Goal: Information Seeking & Learning: Learn about a topic

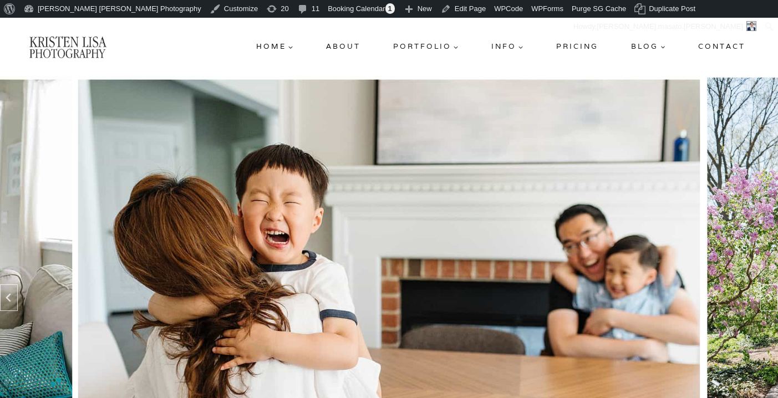
click at [349, 48] on link "About" at bounding box center [343, 47] width 43 height 20
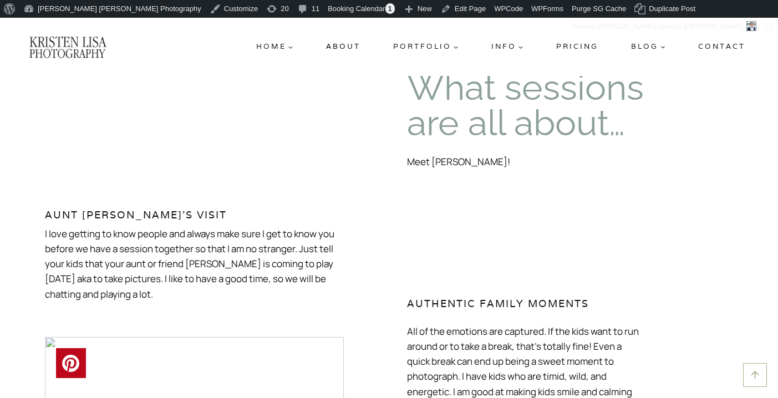
scroll to position [63, 0]
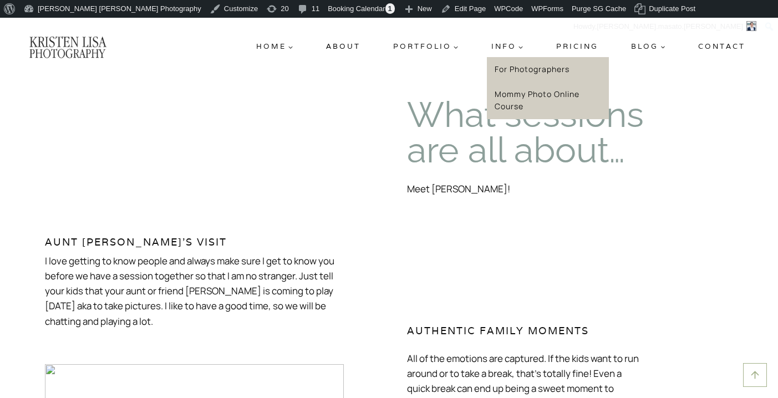
click at [514, 67] on link "For Photographers" at bounding box center [548, 69] width 122 height 25
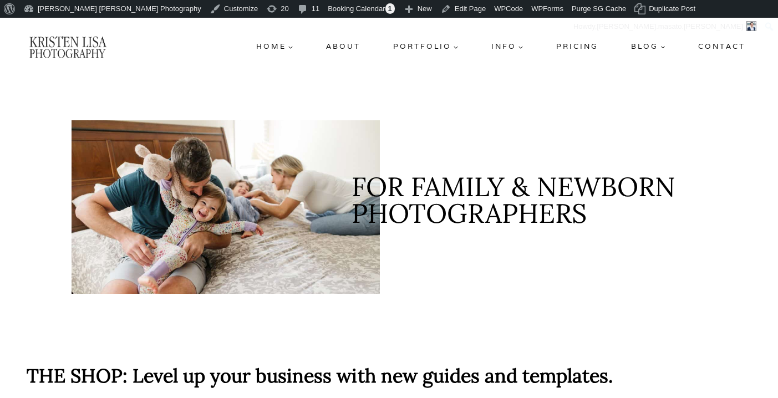
click at [581, 47] on link "Pricing" at bounding box center [577, 47] width 51 height 20
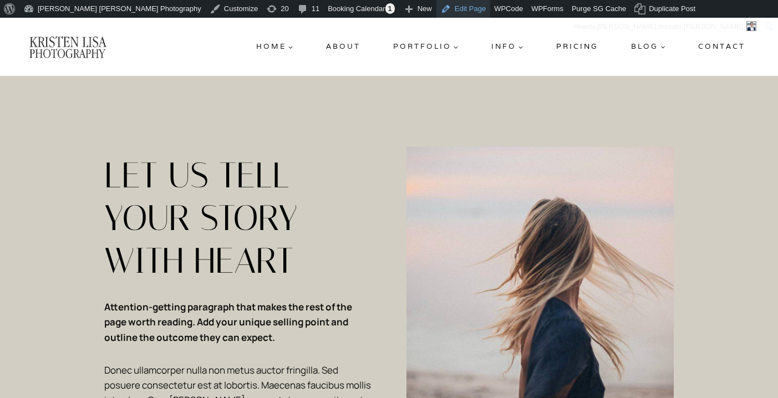
click at [436, 4] on link "Edit Page" at bounding box center [463, 9] width 54 height 18
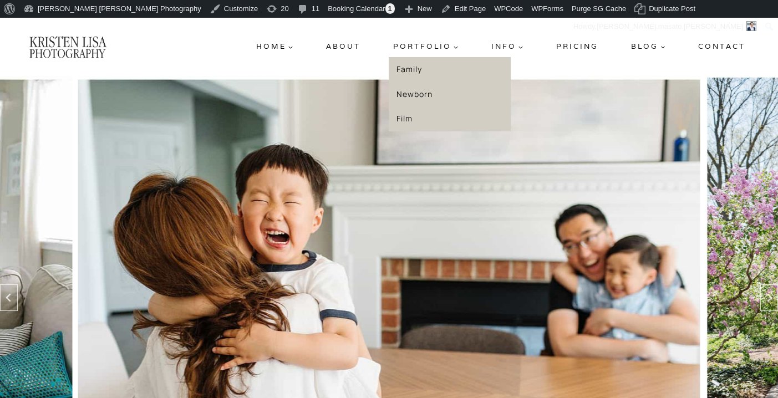
click at [416, 72] on link "Family" at bounding box center [450, 69] width 122 height 25
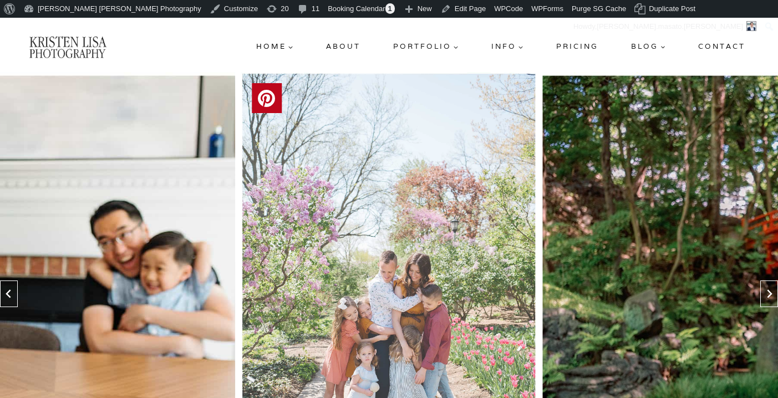
scroll to position [9, 0]
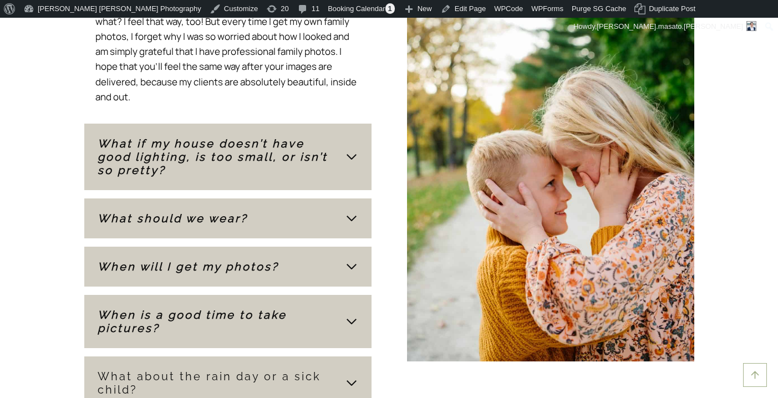
scroll to position [2900, 0]
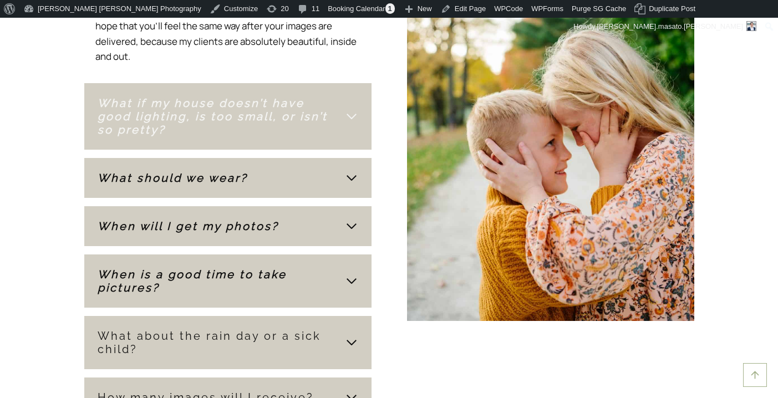
click at [343, 128] on span "What if my house doesn’t have good lighting, is too small, or isn’t so pretty?" at bounding box center [221, 116] width 247 height 40
